Goal: Find specific page/section: Find specific page/section

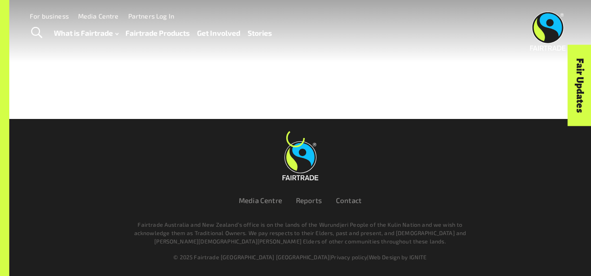
click at [138, 30] on link "Fairtrade Products" at bounding box center [157, 32] width 64 height 13
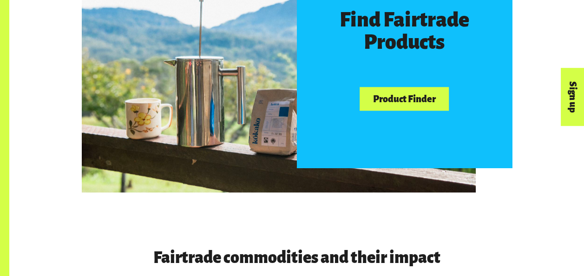
scroll to position [554, 0]
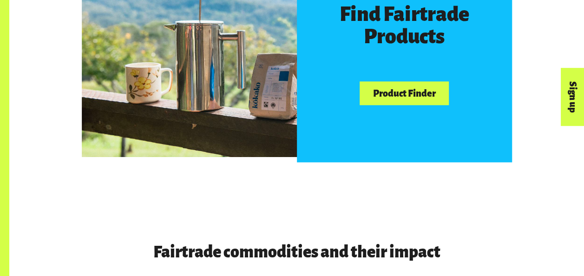
click at [405, 118] on div "Find Fairtrade Products Product Finder" at bounding box center [404, 54] width 215 height 215
click at [417, 92] on link "Product Finder" at bounding box center [403, 93] width 89 height 24
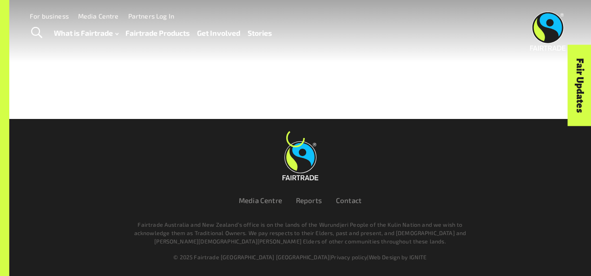
click at [320, 169] on link at bounding box center [300, 160] width 509 height 39
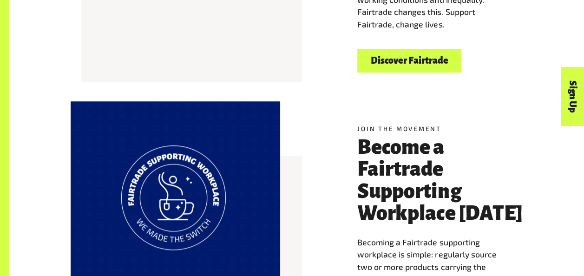
scroll to position [569, 0]
